Goal: Information Seeking & Learning: Learn about a topic

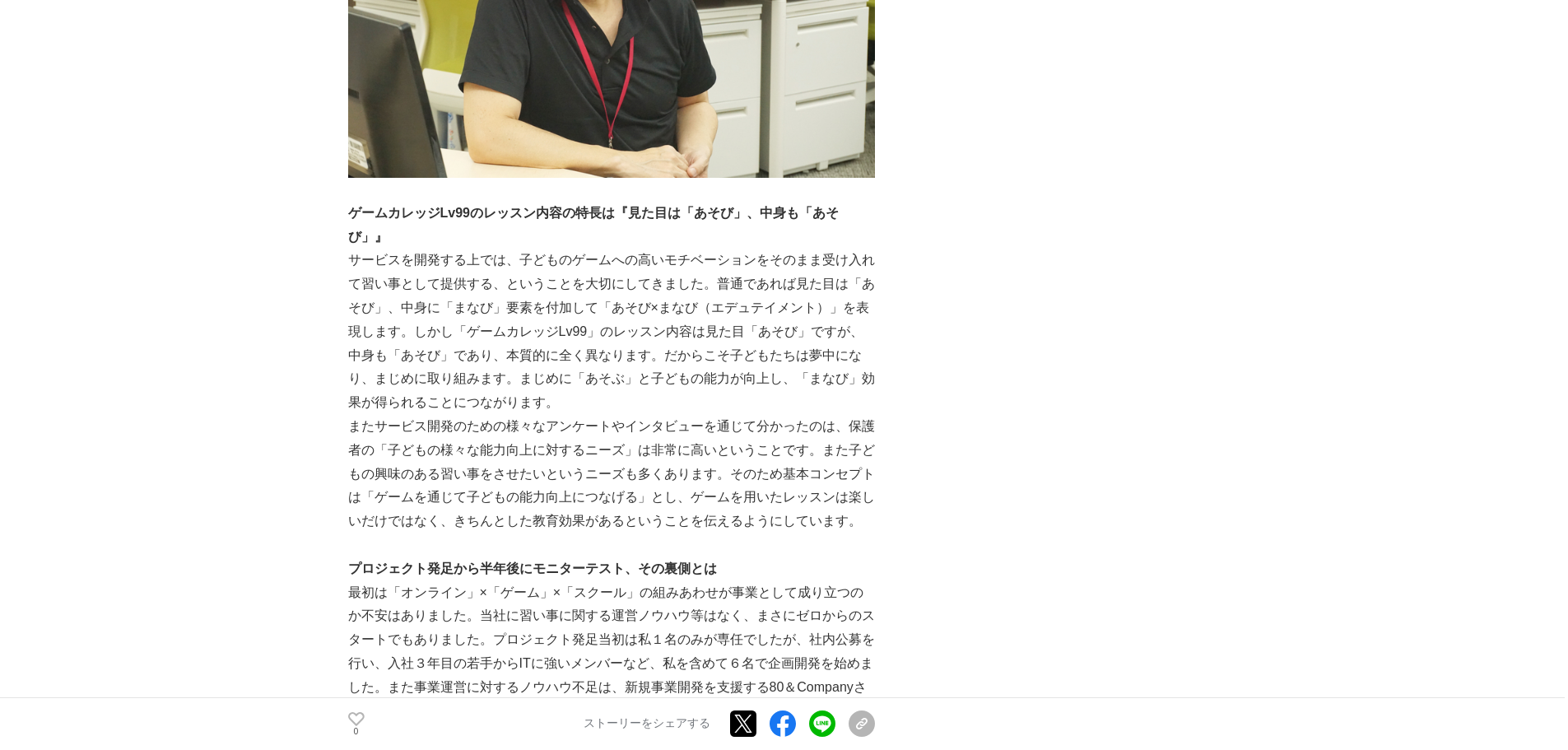
scroll to position [2141, 0]
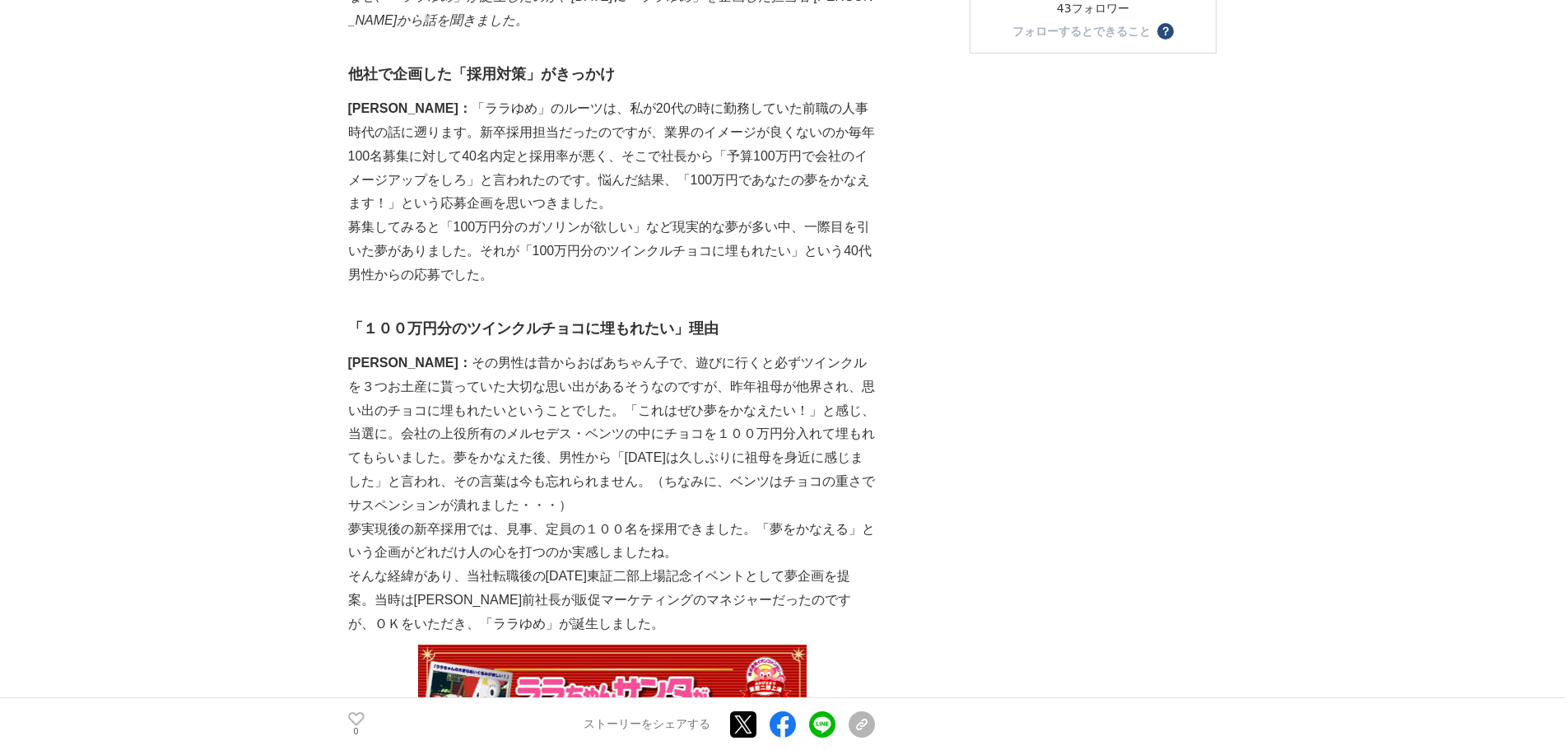
scroll to position [577, 0]
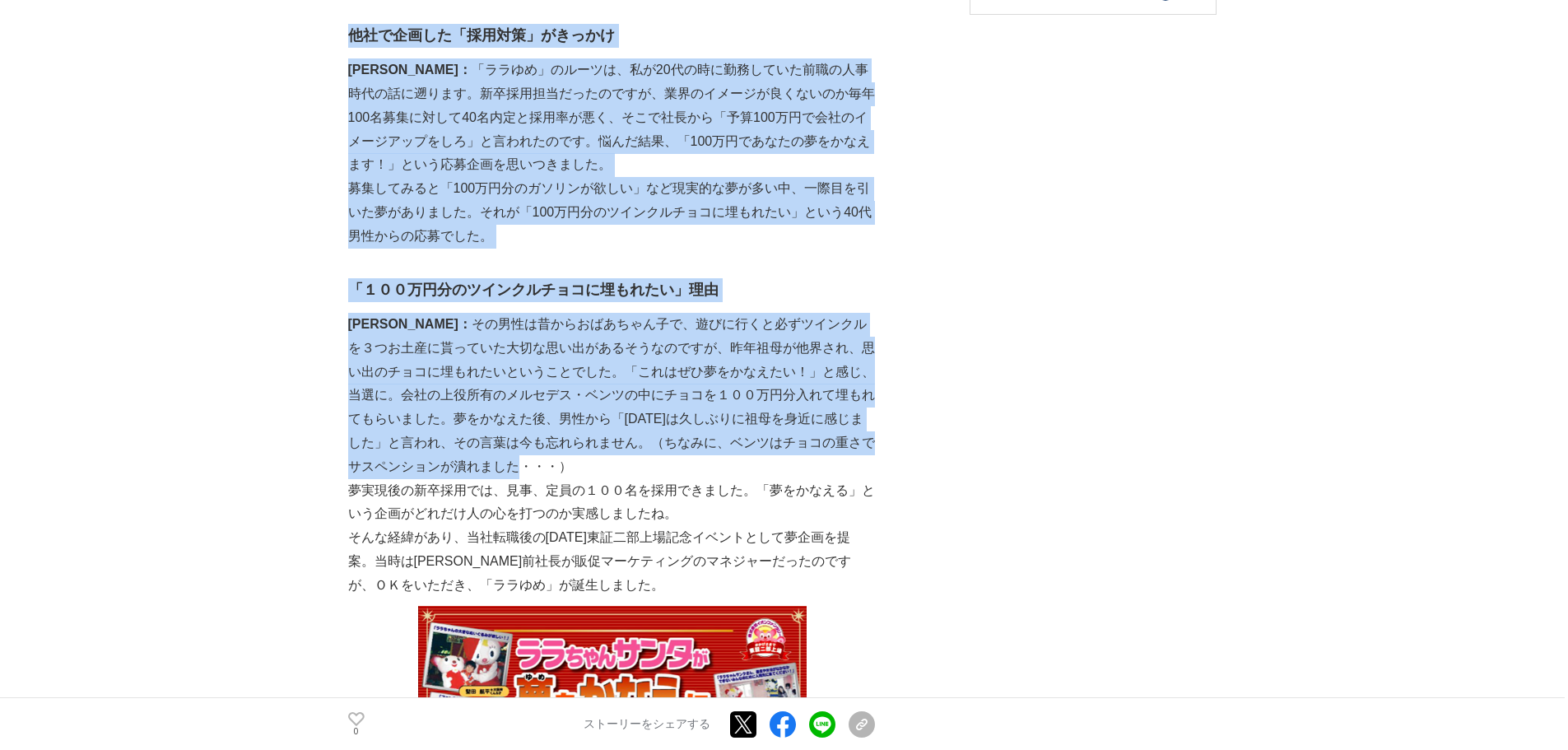
drag, startPoint x: 341, startPoint y: 326, endPoint x: 528, endPoint y: 483, distance: 244.2
click at [528, 480] on p "浅野： その男性は昔からおばあちゃん子で、遊びに行くと必ずツインクルを３つお土産に貰っていた大切な思い出があるそうなのですが、昨年祖母が他界され、思い出のチョ…" at bounding box center [611, 396] width 527 height 167
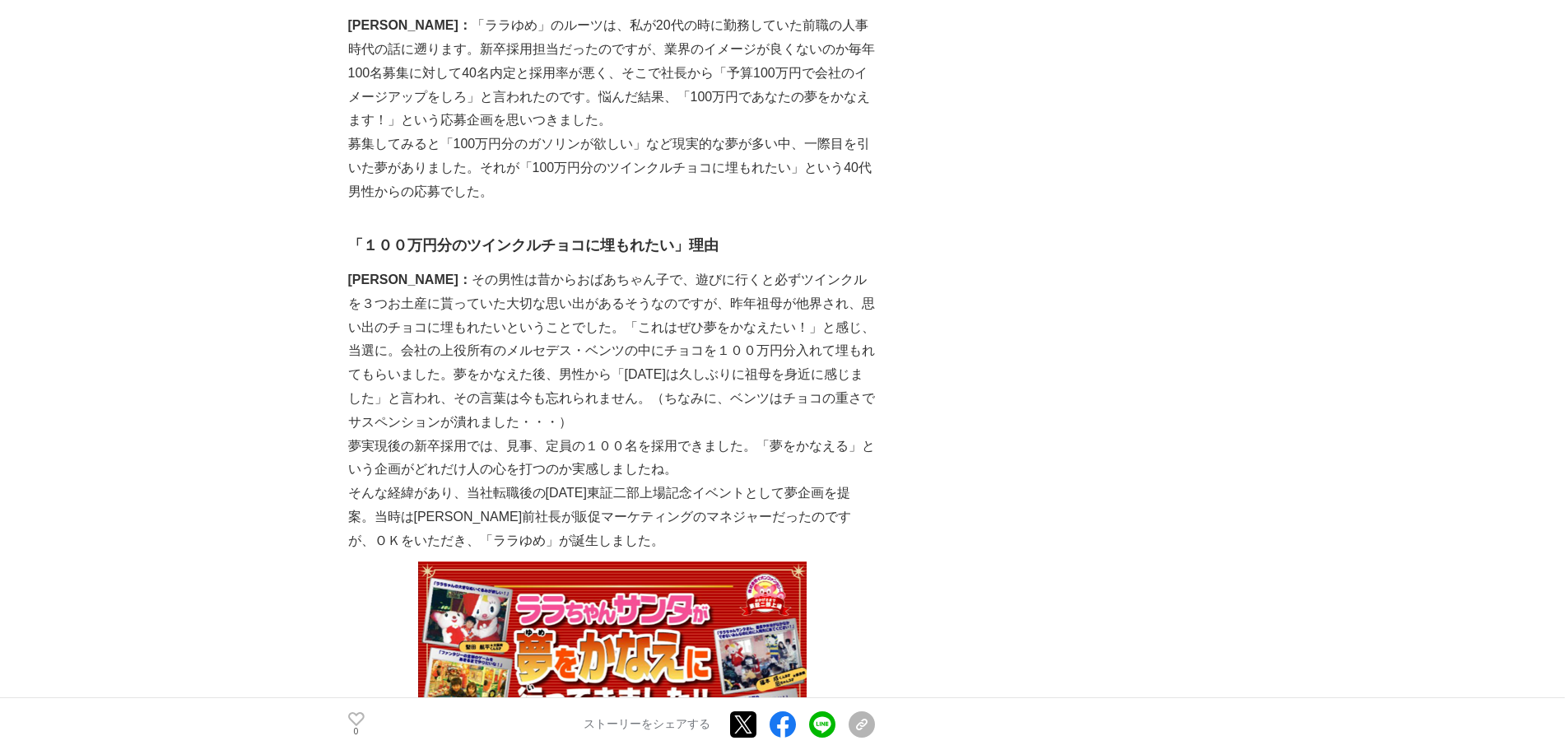
scroll to position [659, 0]
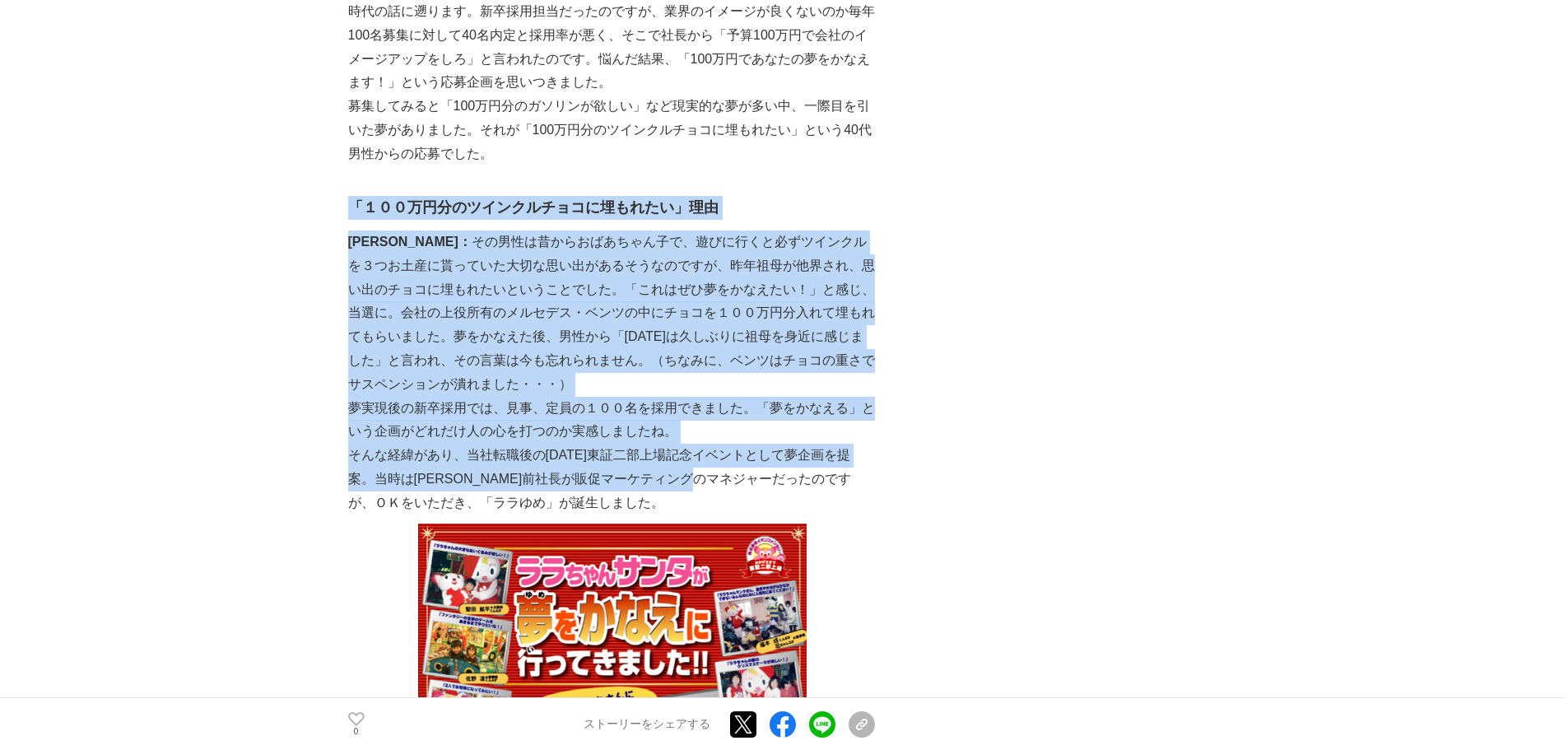
drag, startPoint x: 352, startPoint y: 217, endPoint x: 769, endPoint y: 497, distance: 502.3
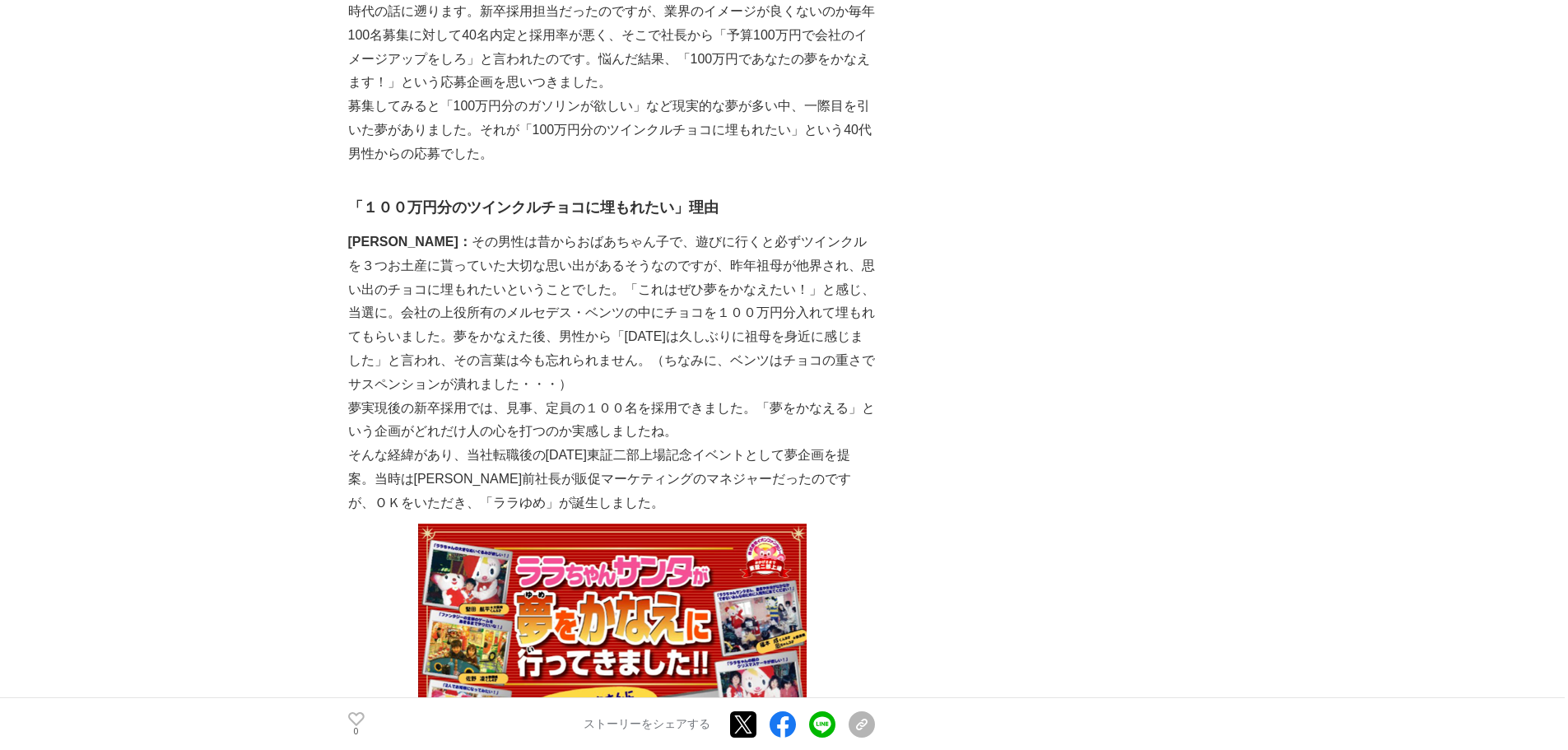
click at [601, 508] on p "そんな経緯があり、当社転職後の２００３年東証二部上場記念イベントとして夢企画を提案。当時は片岡前社長が販促マーケティングのマネジャーだったのですが、ＯＫをいた…" at bounding box center [611, 479] width 527 height 71
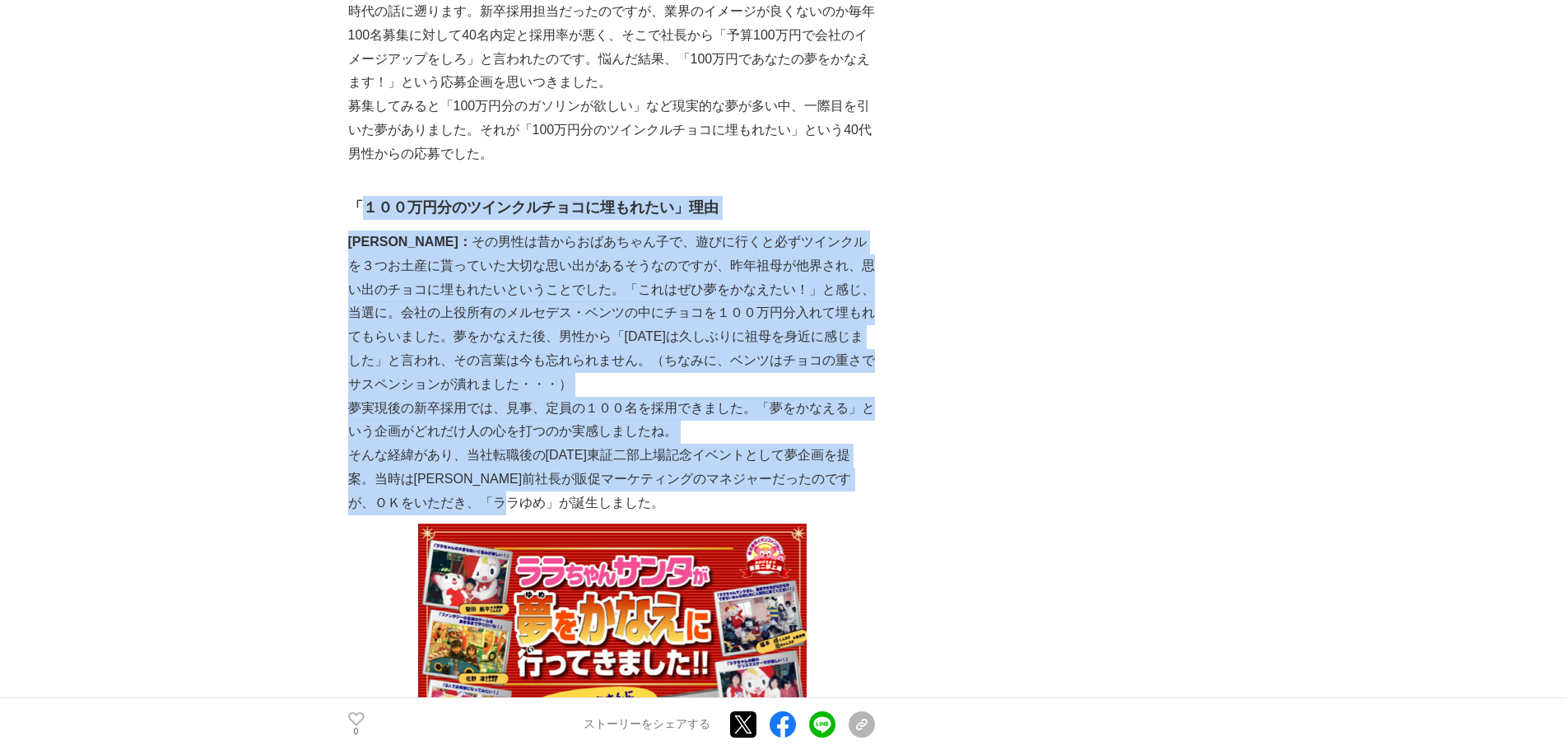
drag, startPoint x: 600, startPoint y: 510, endPoint x: 360, endPoint y: 204, distance: 388.9
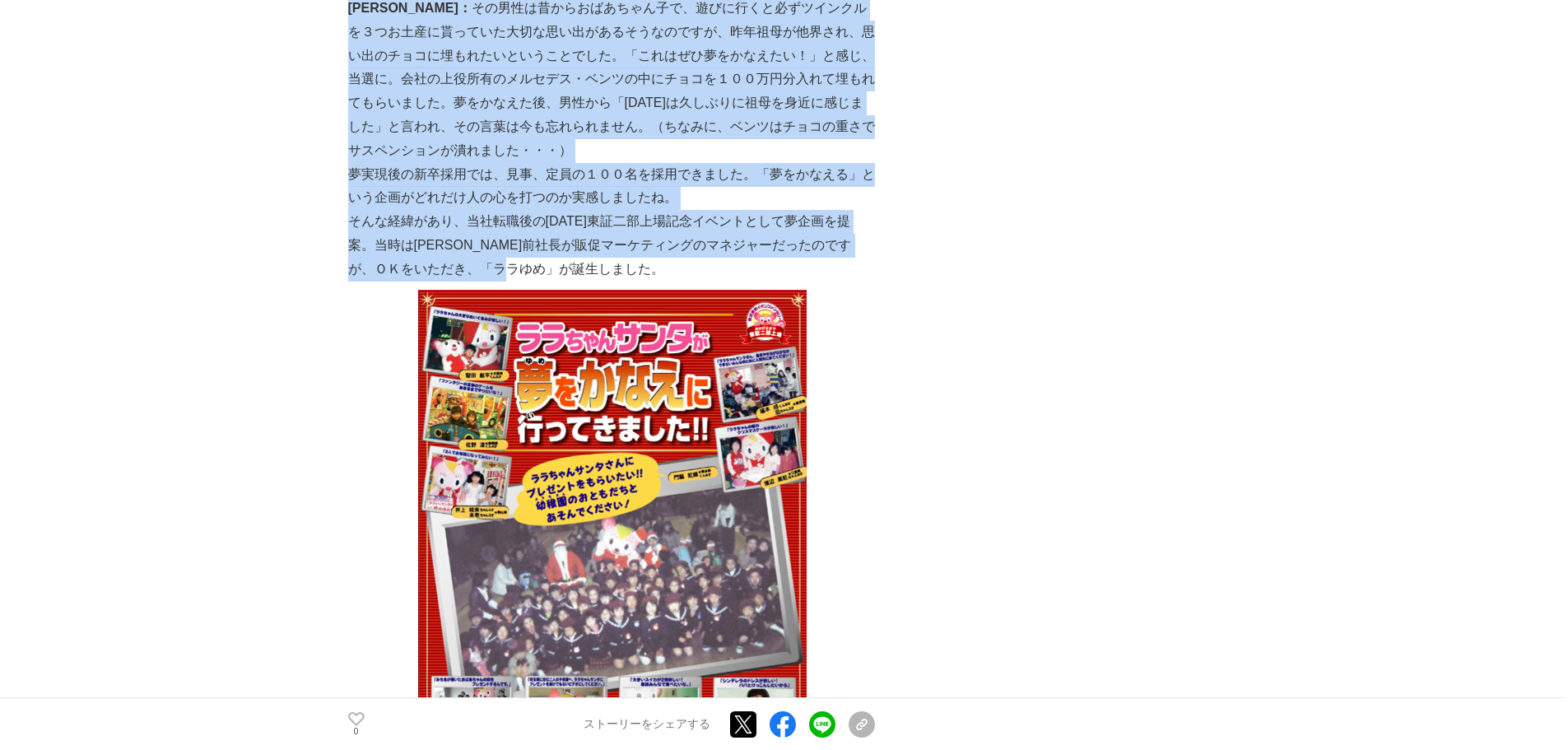
scroll to position [906, 0]
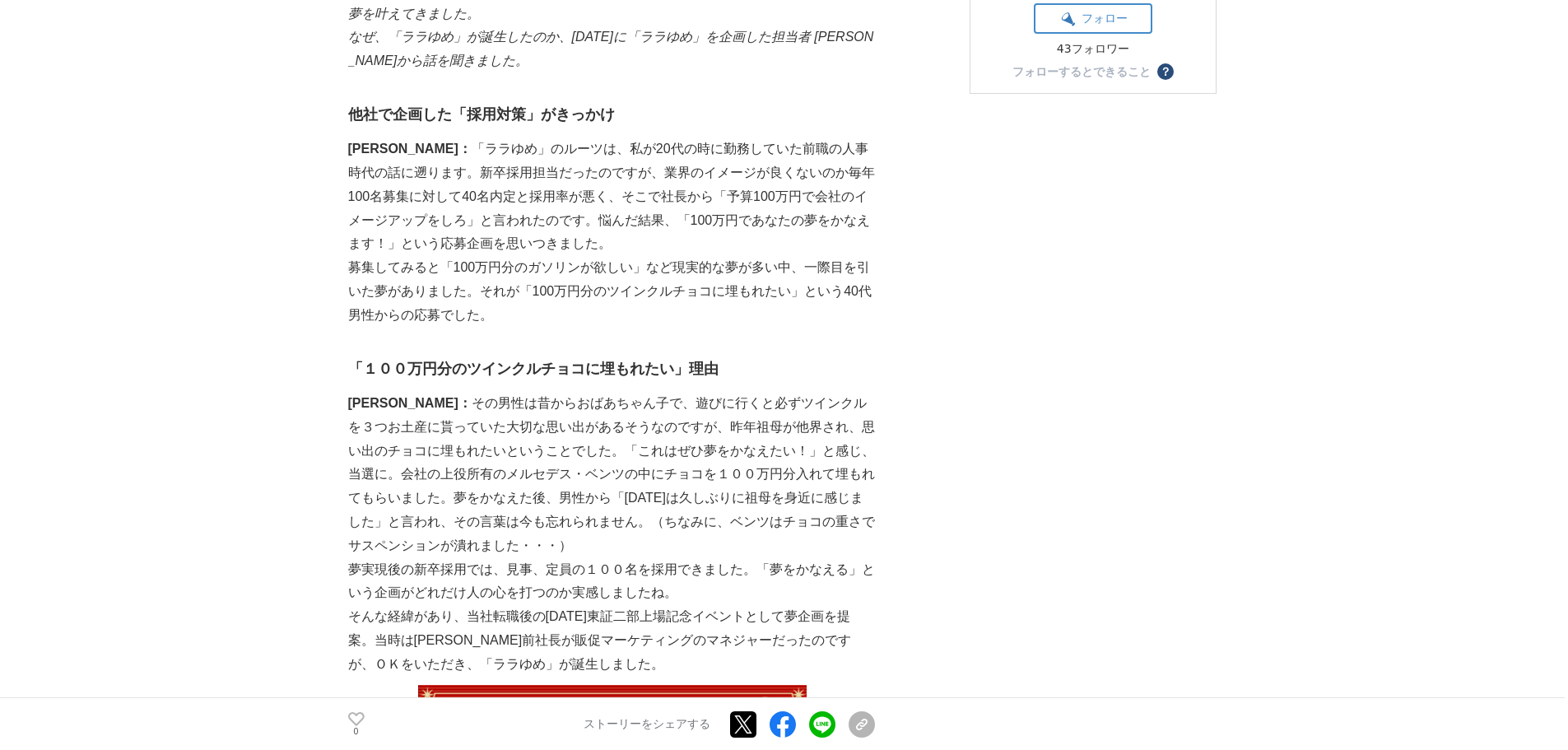
scroll to position [577, 0]
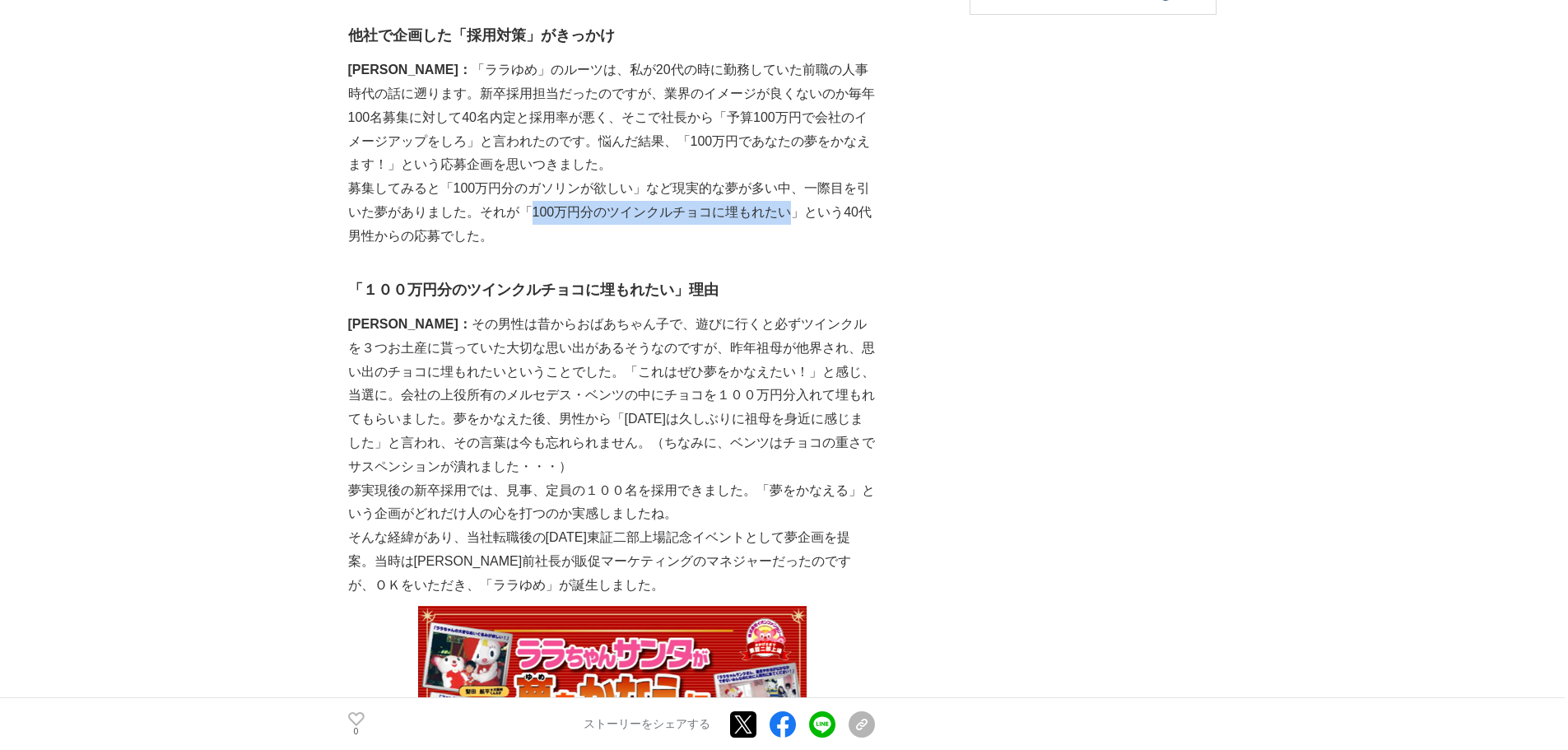
drag, startPoint x: 534, startPoint y: 222, endPoint x: 790, endPoint y: 222, distance: 256.0
click at [790, 222] on p "募集してみると「100万円分のガソリンが欲しい」など現実的な夢が多い中、一際目を引いた夢がありました。それが「100万円分のツインクルチョコに埋もれたい」とい…" at bounding box center [611, 212] width 527 height 71
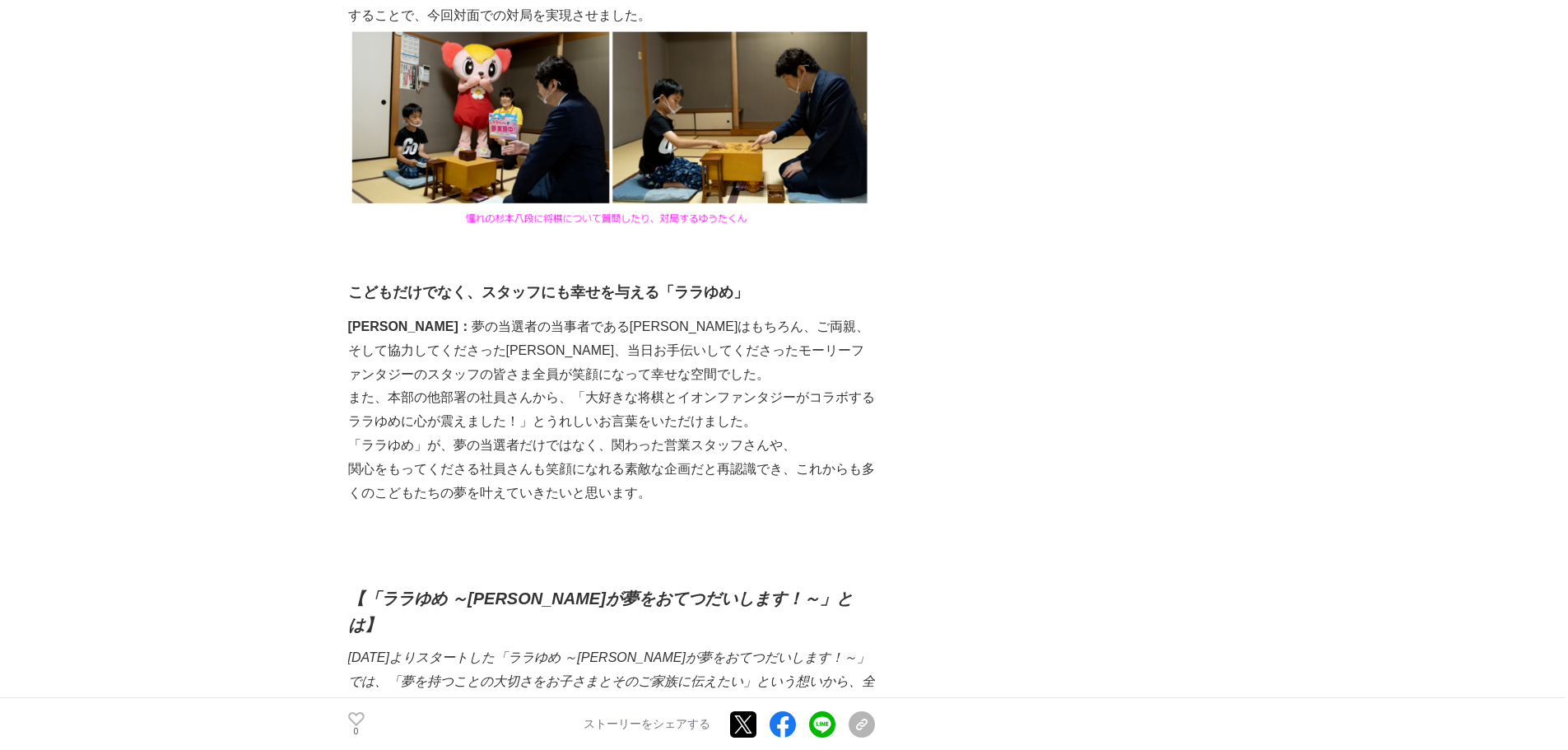
scroll to position [3869, 0]
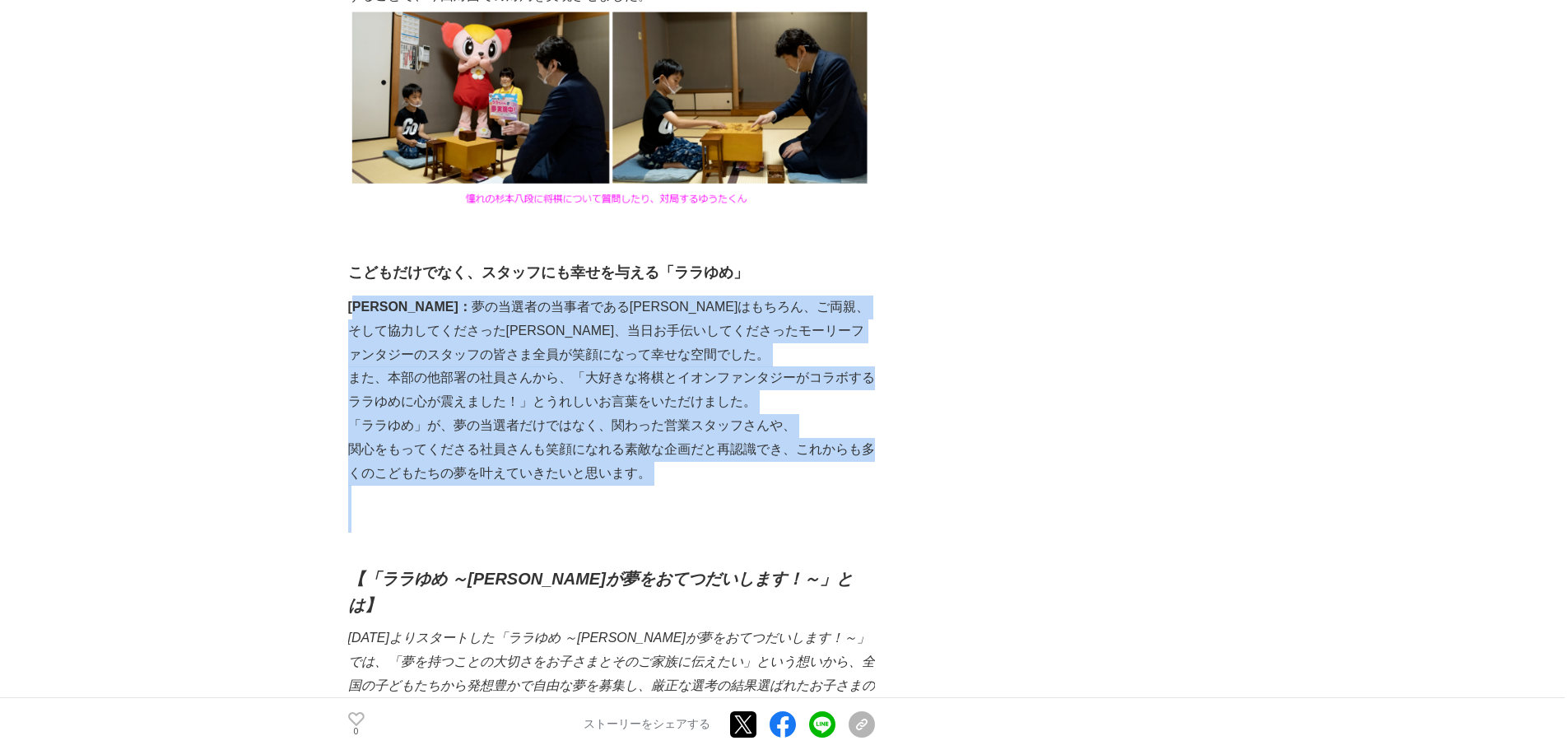
drag, startPoint x: 354, startPoint y: 283, endPoint x: 778, endPoint y: 484, distance: 469.2
click at [778, 509] on p at bounding box center [611, 520] width 527 height 24
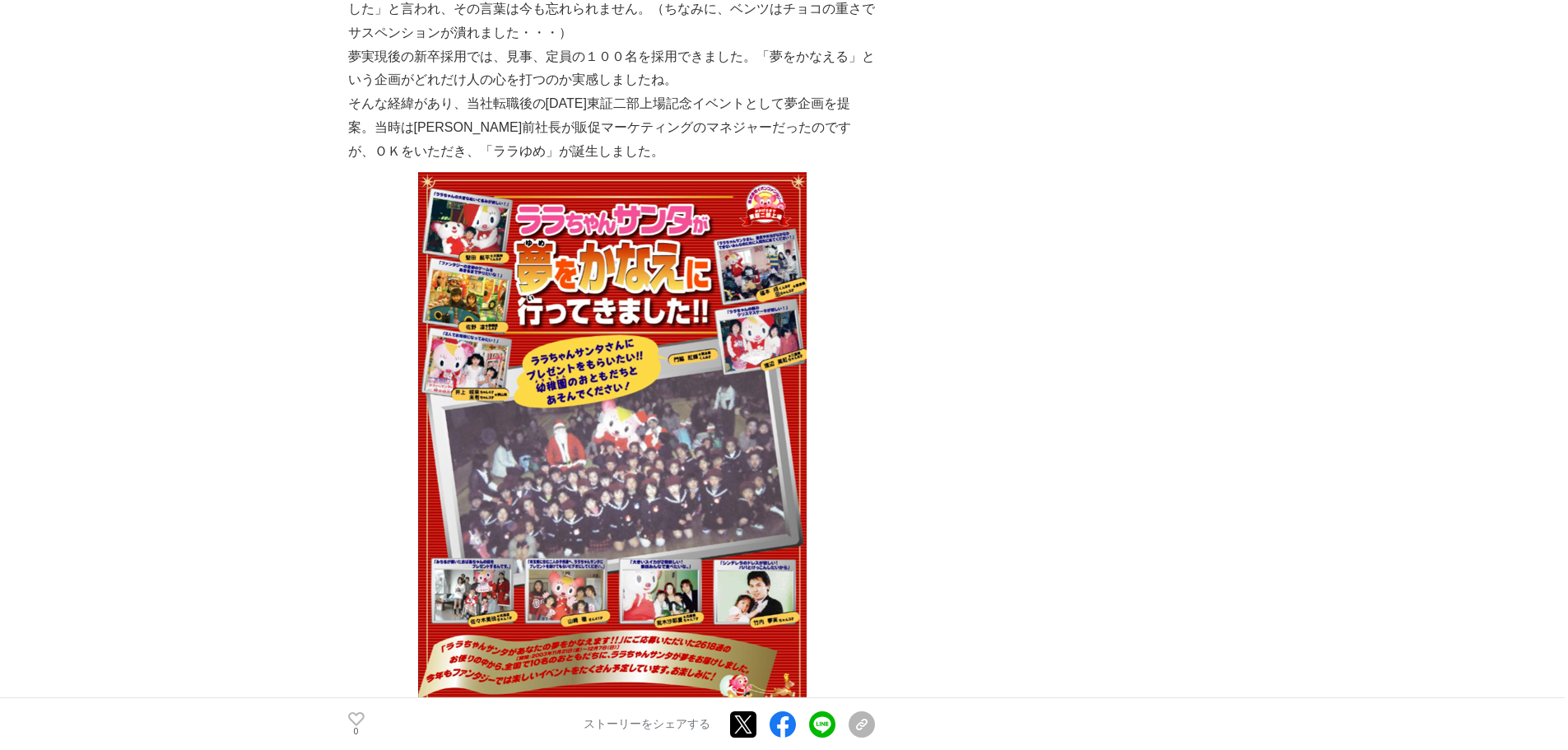
scroll to position [0, 0]
